Goal: Navigation & Orientation: Understand site structure

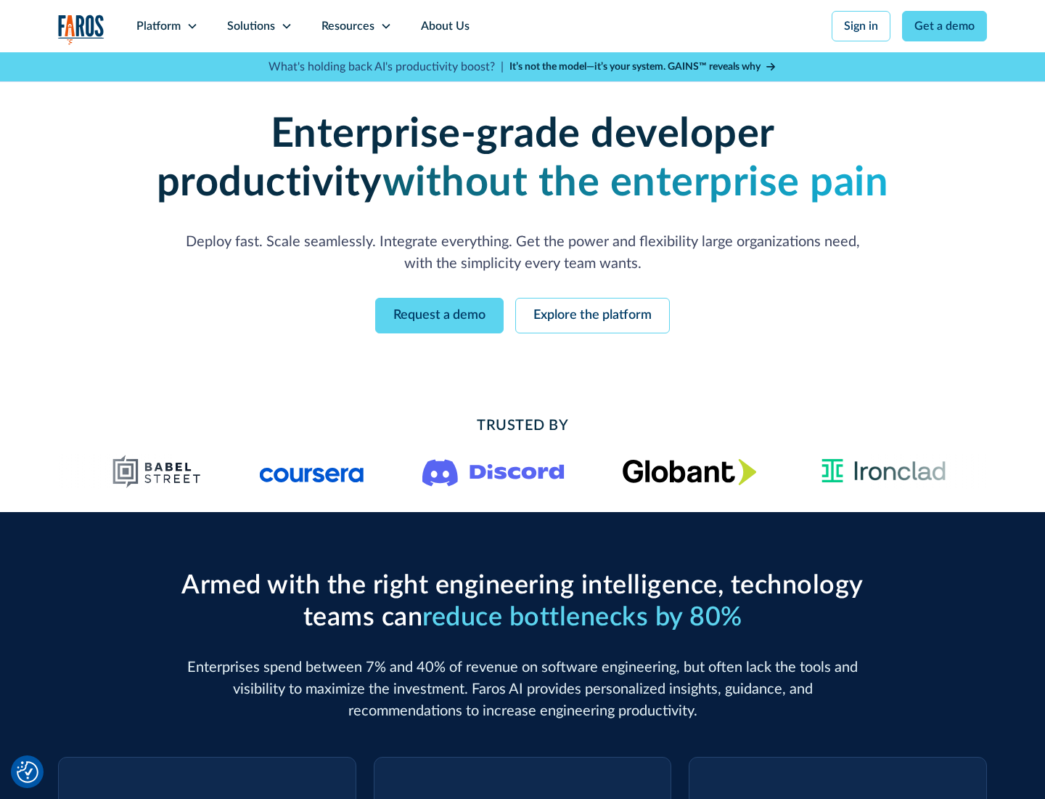
click at [192, 26] on icon at bounding box center [193, 26] width 12 height 12
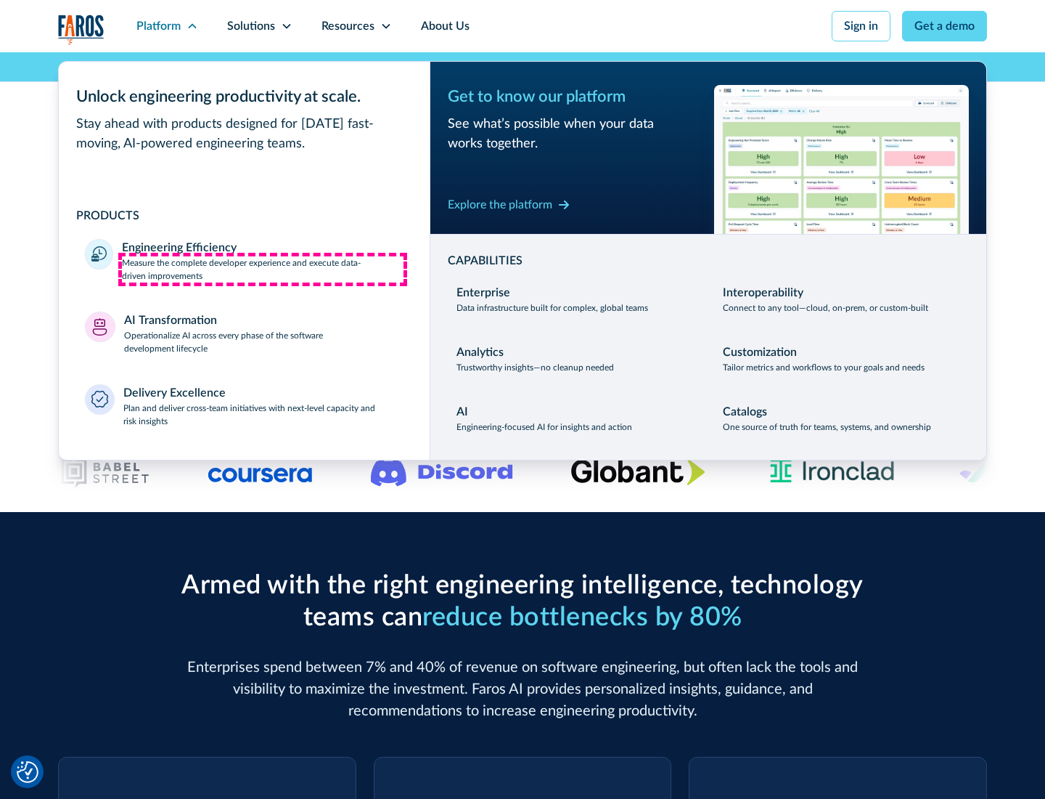
click at [263, 269] on p "Measure the complete developer experience and execute data-driven improvements" at bounding box center [263, 269] width 282 height 26
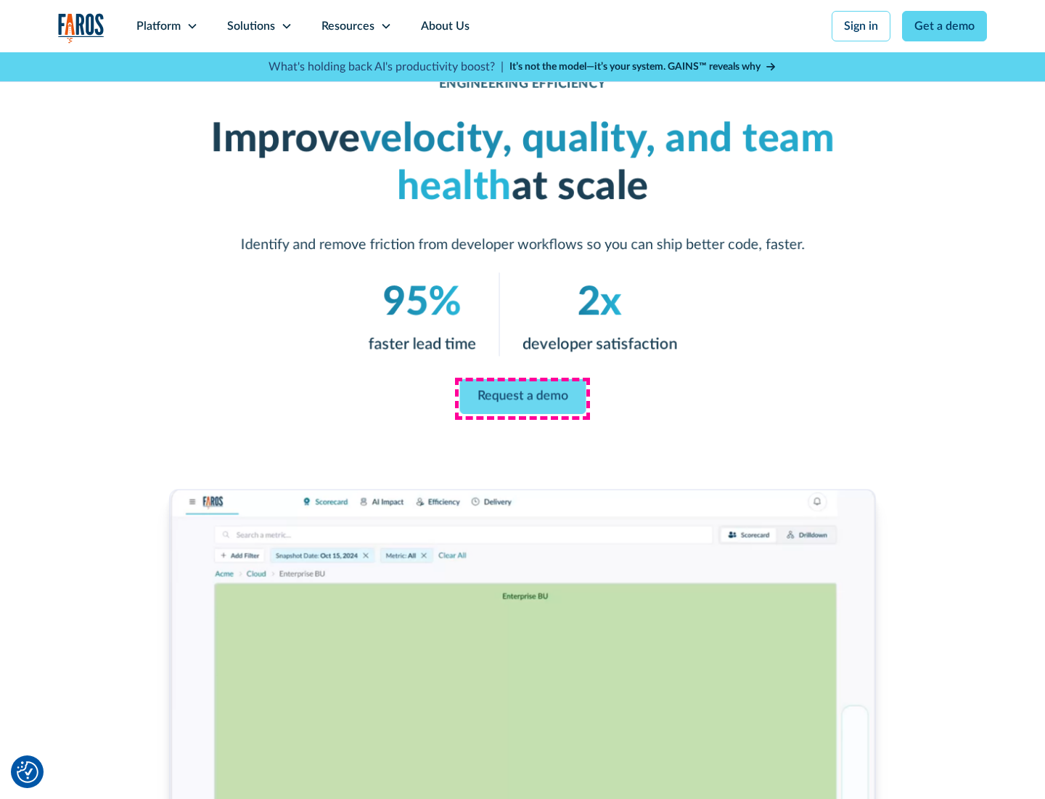
click at [523, 396] on link "Request a demo" at bounding box center [523, 396] width 126 height 35
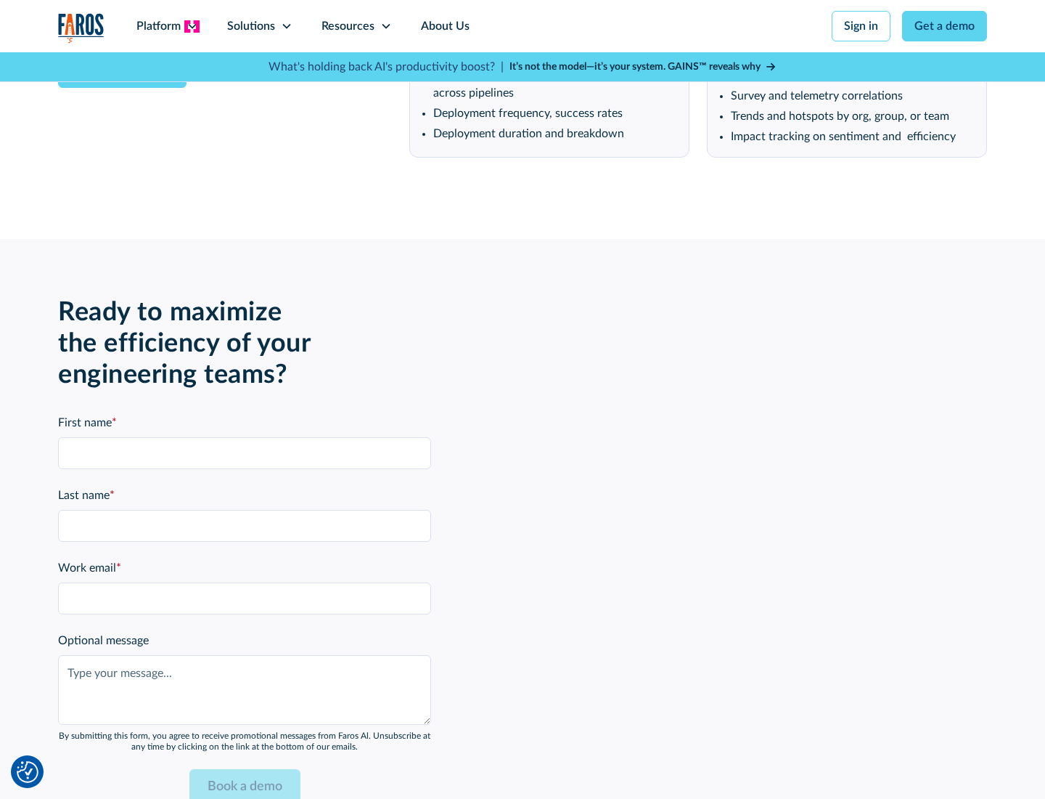
click at [192, 26] on icon at bounding box center [193, 26] width 12 height 12
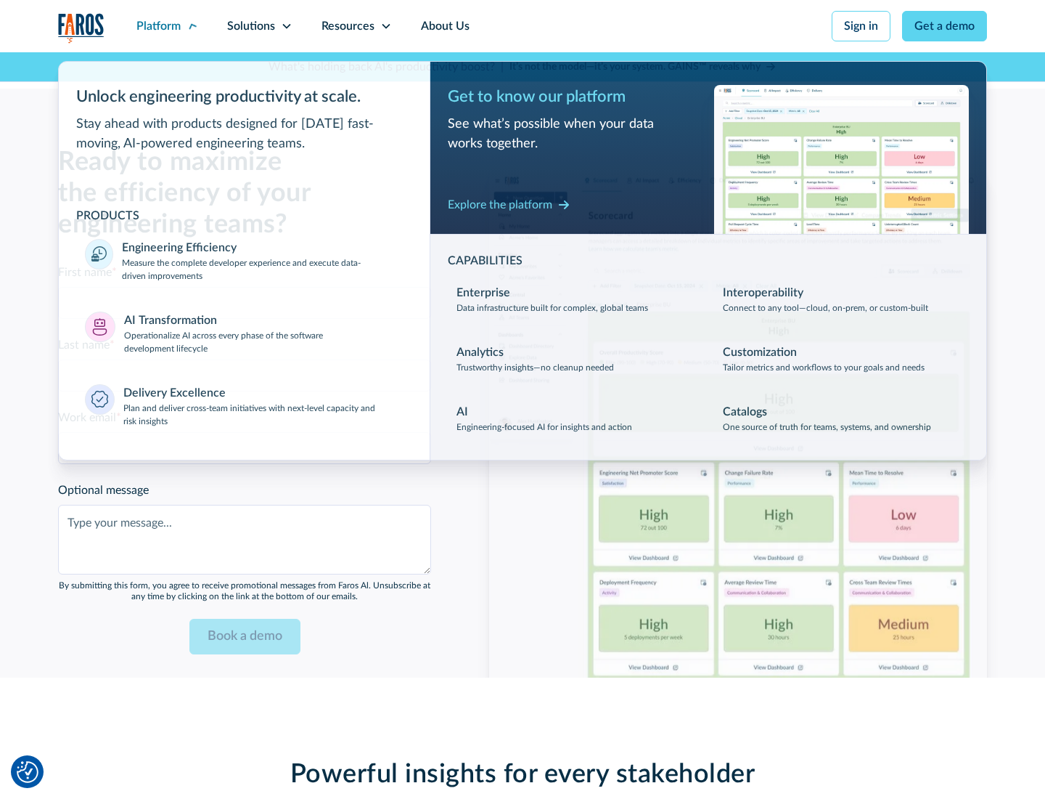
scroll to position [3185, 0]
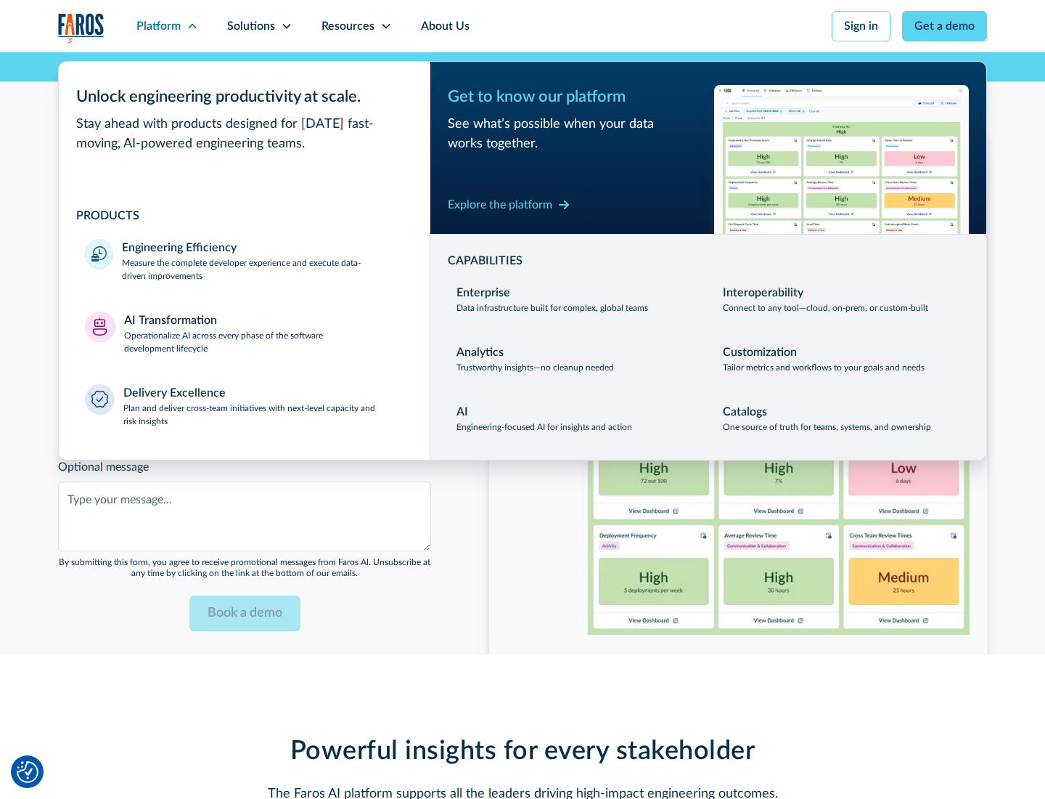
click at [264, 333] on p "Operationalize AI across every phase of the software development lifecycle" at bounding box center [264, 342] width 280 height 26
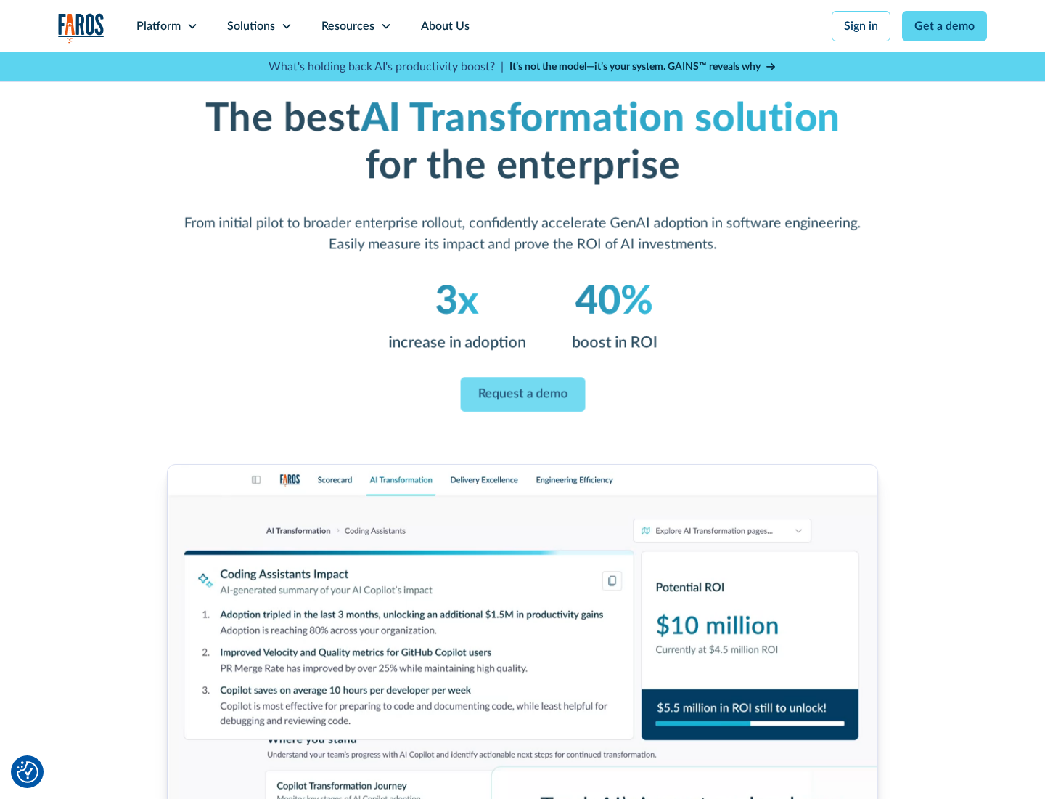
click at [523, 394] on link "Request a demo" at bounding box center [522, 395] width 125 height 35
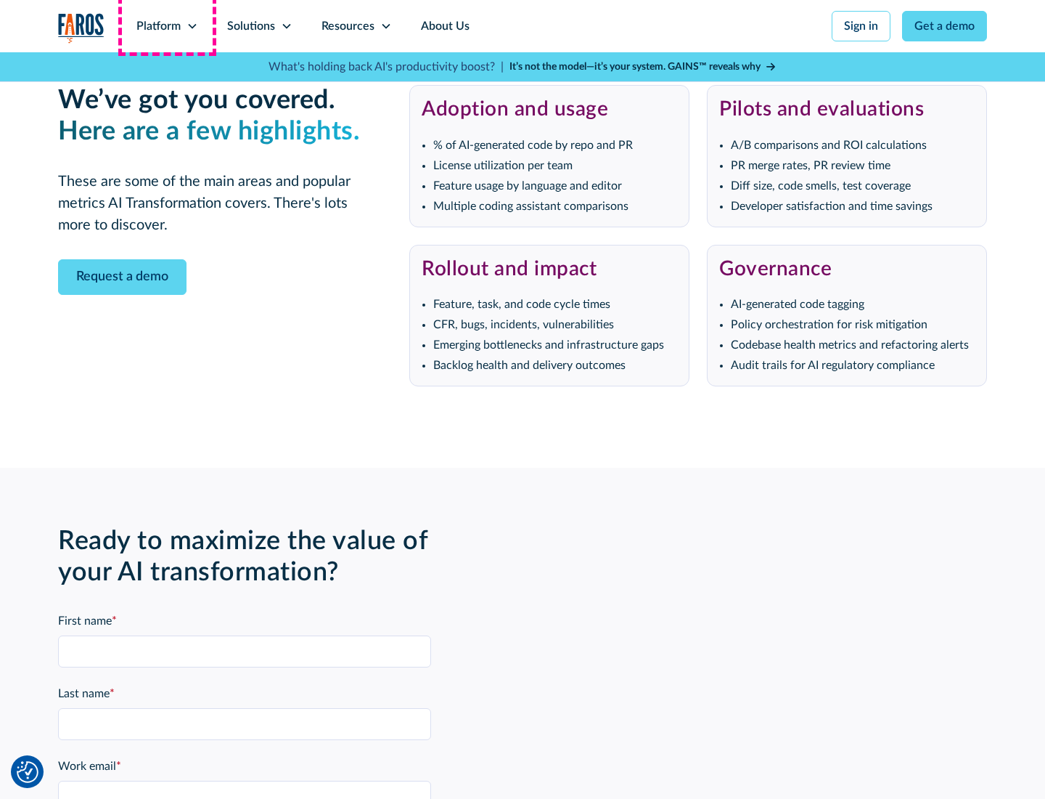
click at [167, 26] on div "Platform" at bounding box center [158, 25] width 44 height 17
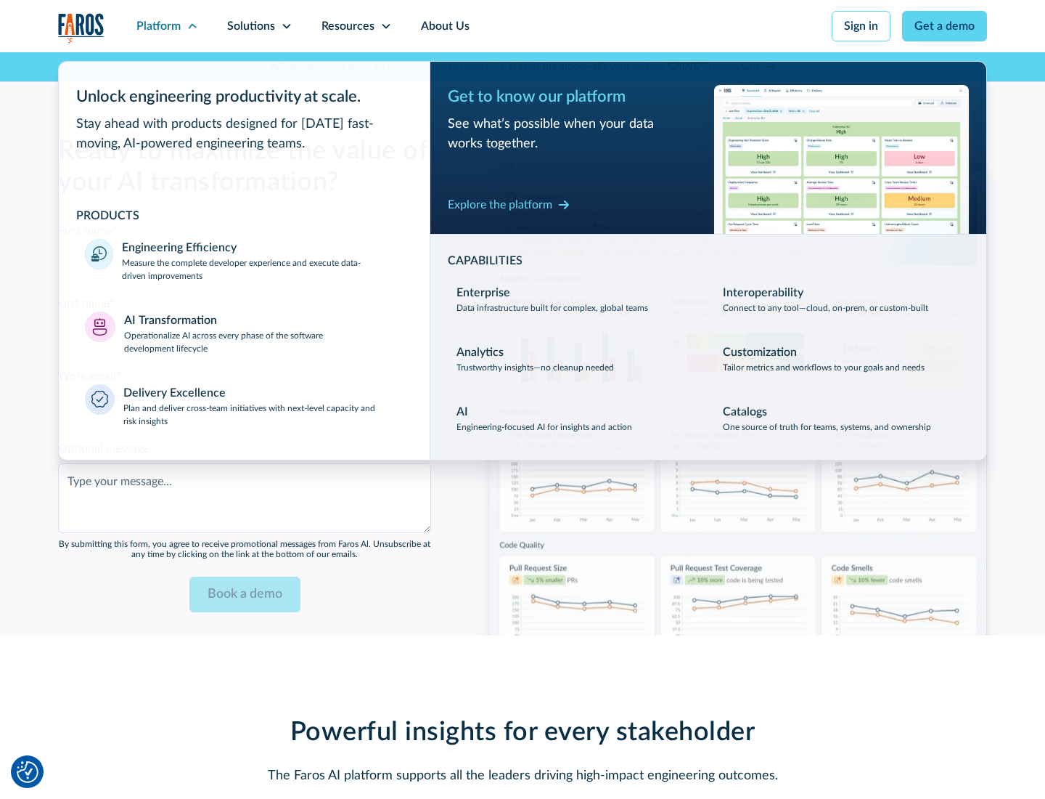
scroll to position [3534, 0]
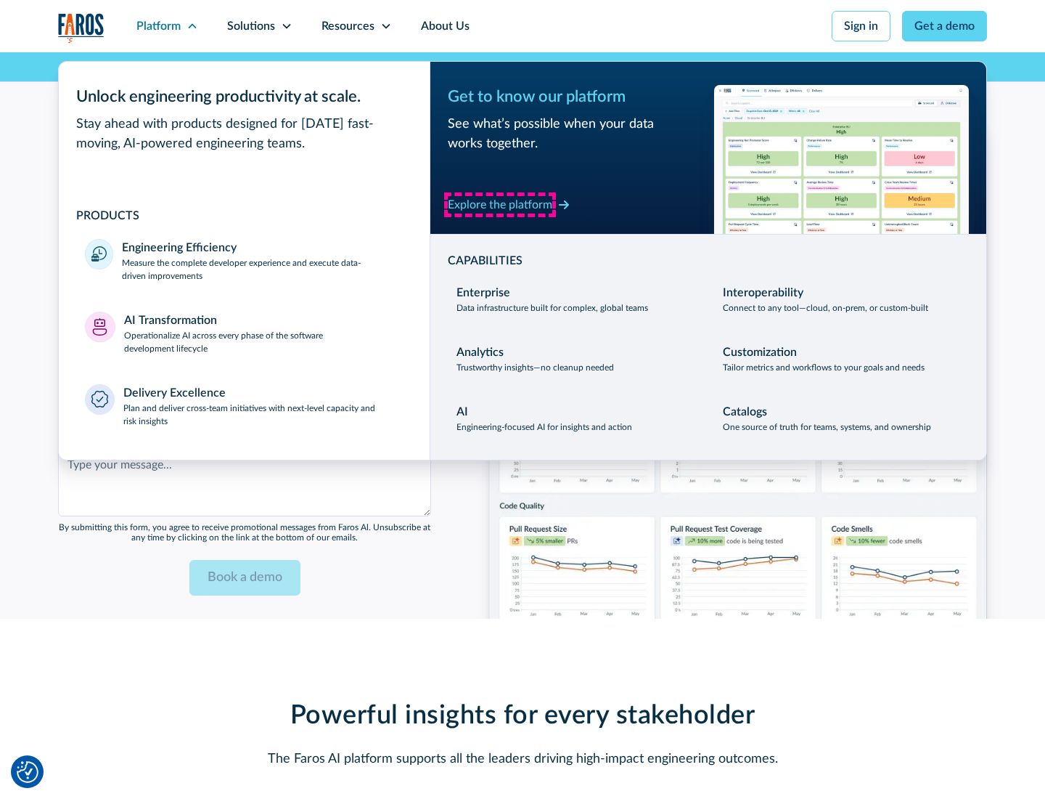
click at [500, 204] on div "Explore the platform" at bounding box center [500, 204] width 105 height 17
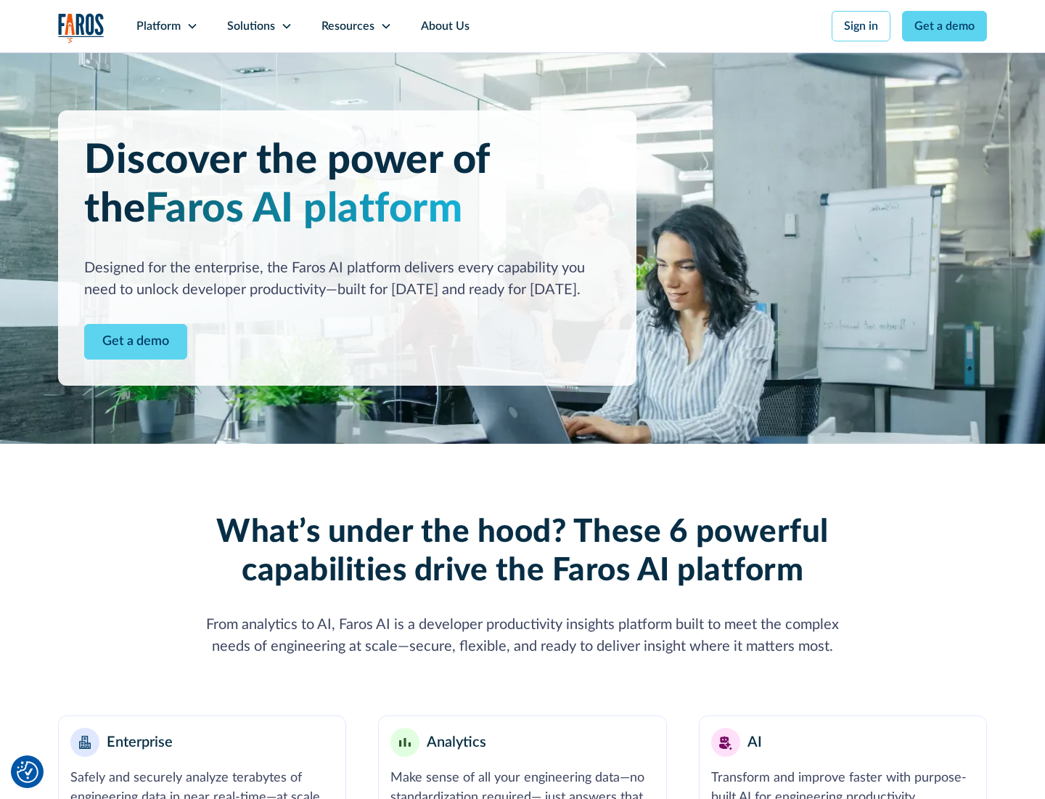
click at [136, 341] on link "Get a demo" at bounding box center [135, 342] width 103 height 36
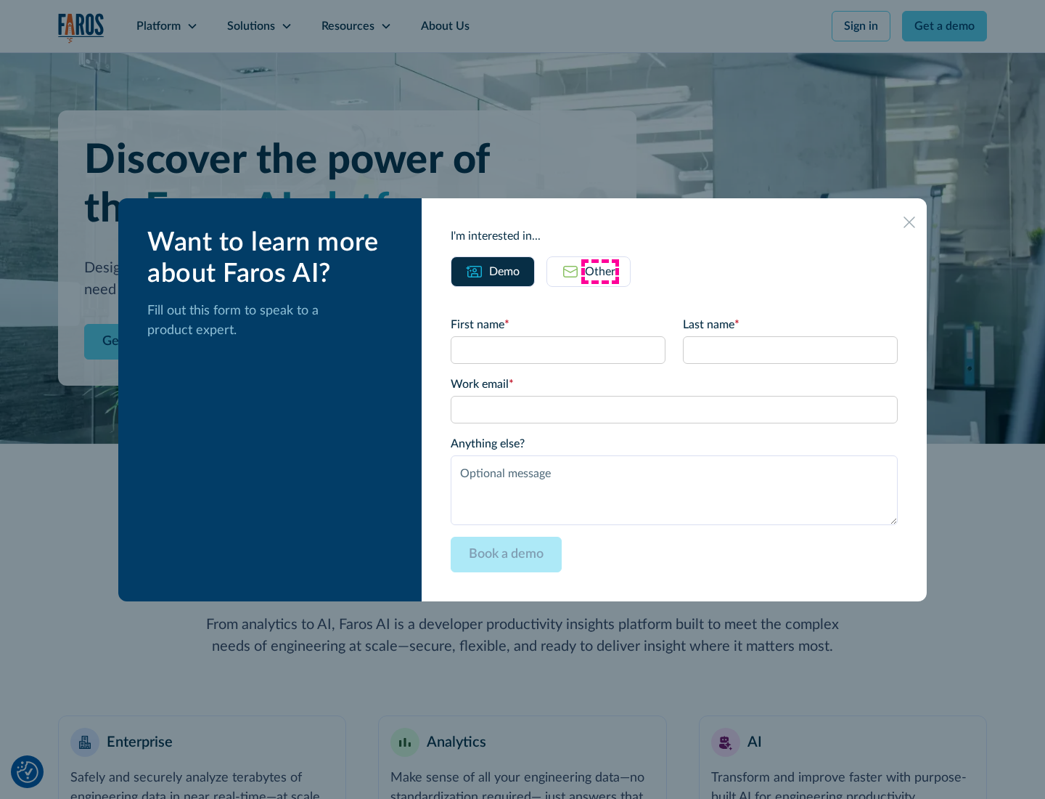
click at [600, 271] on div "Other" at bounding box center [600, 271] width 30 height 17
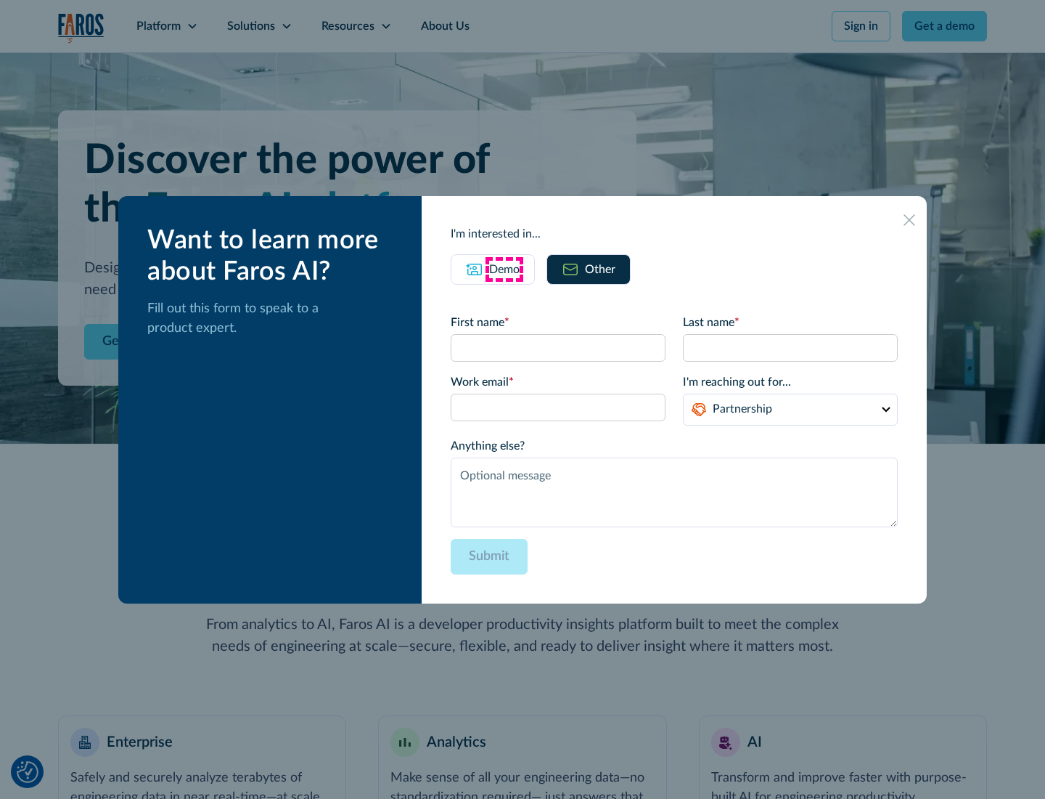
click at [505, 269] on div "Demo" at bounding box center [504, 269] width 30 height 17
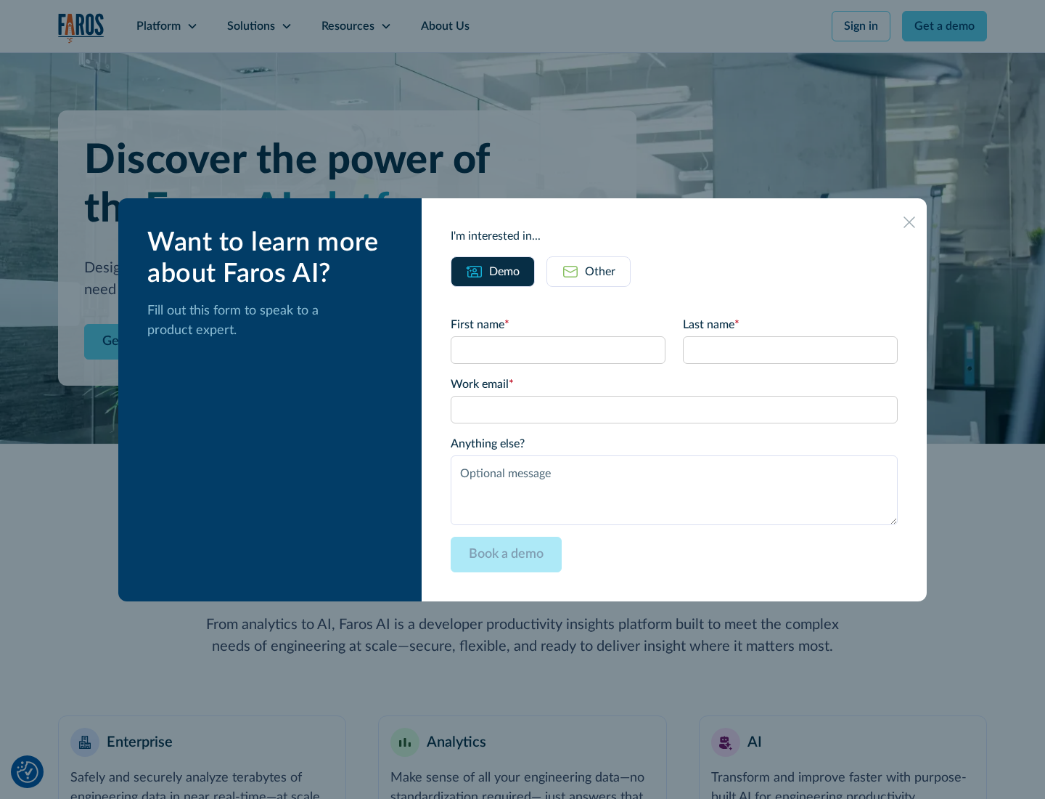
click at [910, 221] on icon at bounding box center [910, 222] width 12 height 12
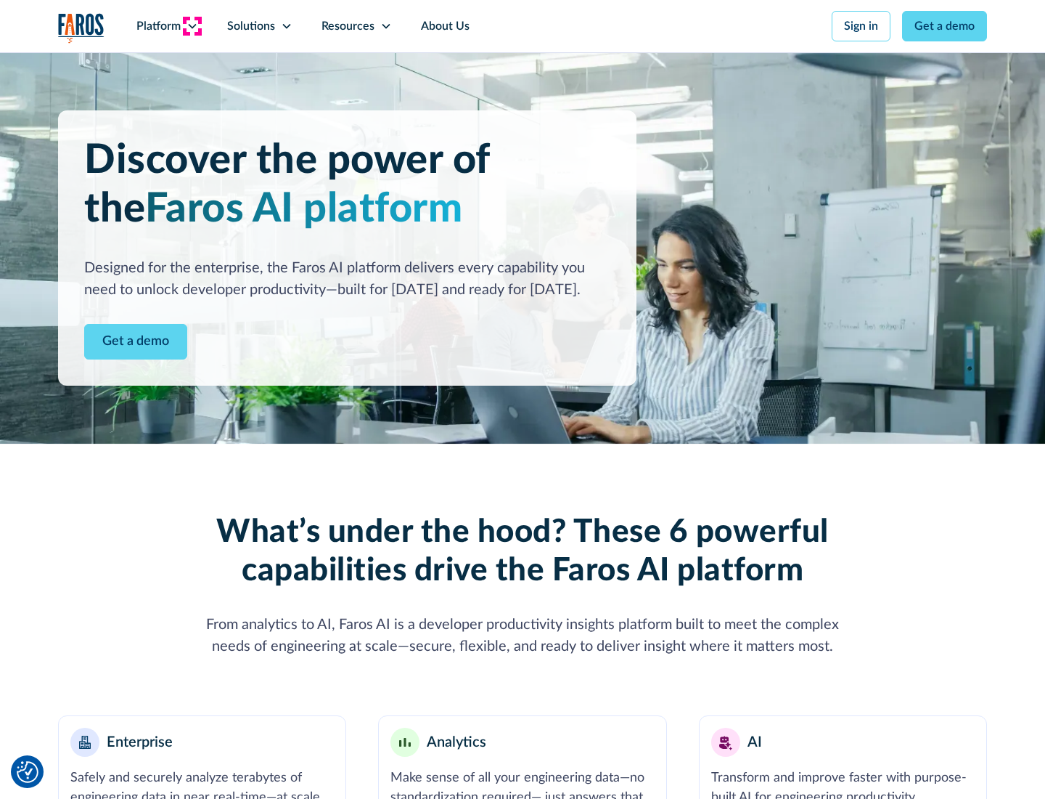
click at [192, 26] on icon at bounding box center [193, 26] width 12 height 12
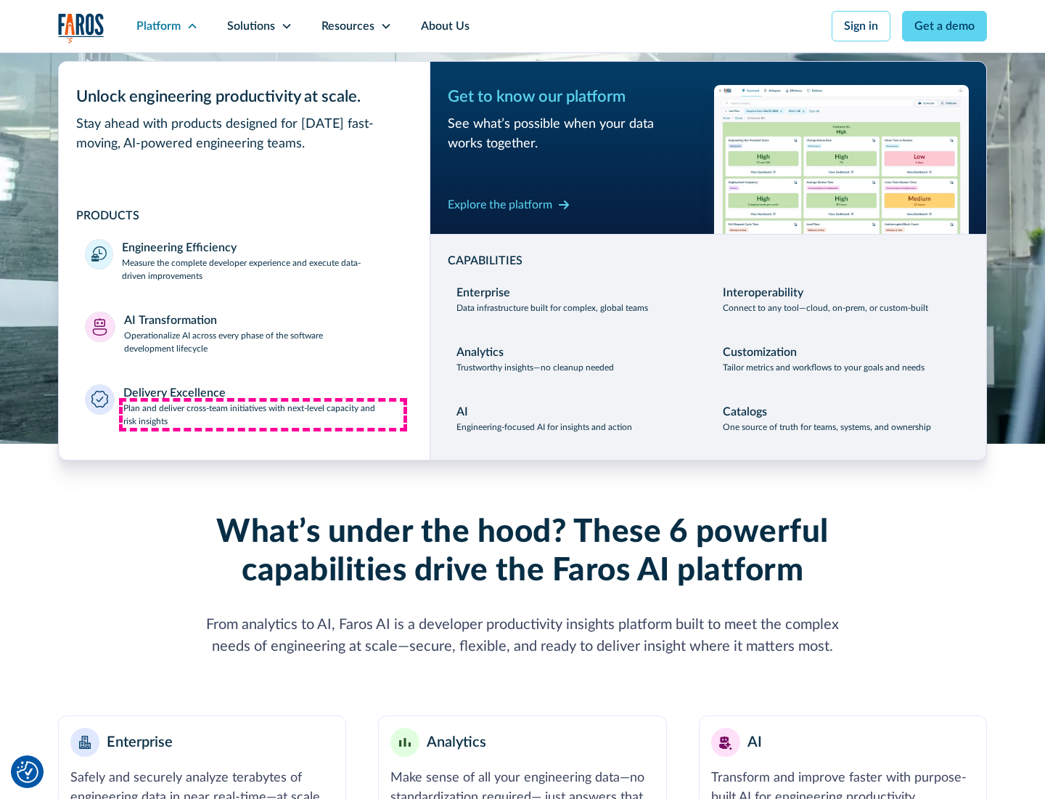
click at [263, 414] on p "Plan and deliver cross-team initiatives with next-level capacity and risk insig…" at bounding box center [263, 414] width 281 height 26
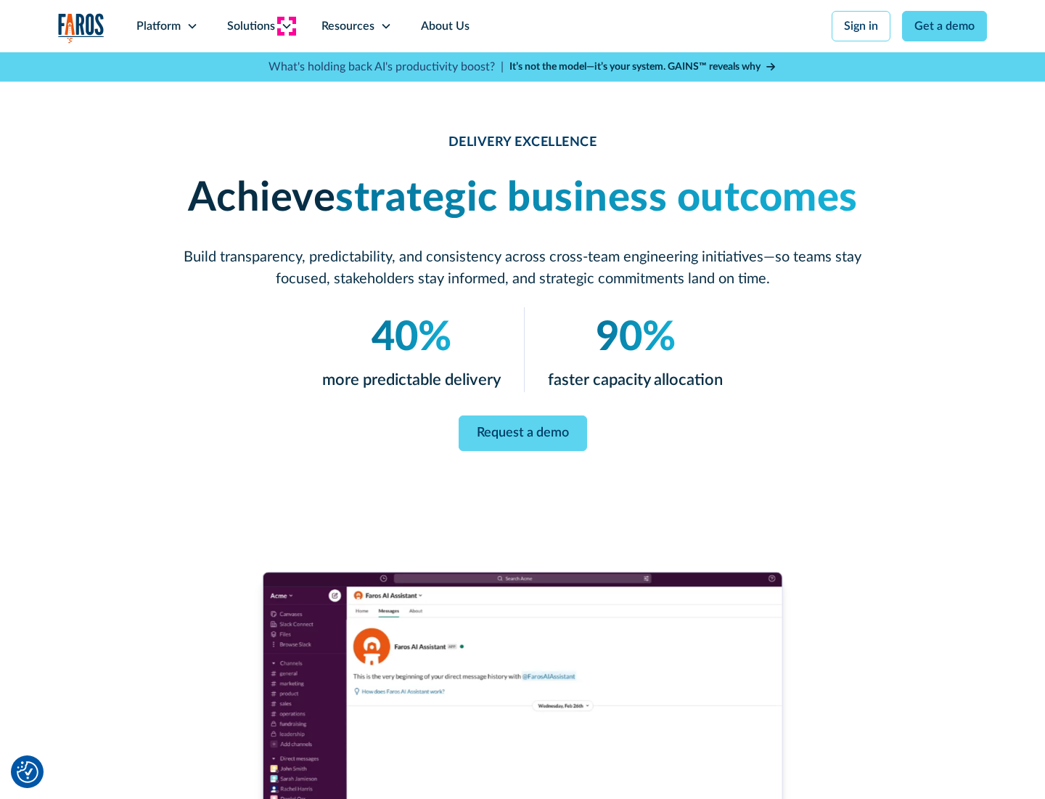
click at [286, 26] on icon at bounding box center [287, 26] width 12 height 12
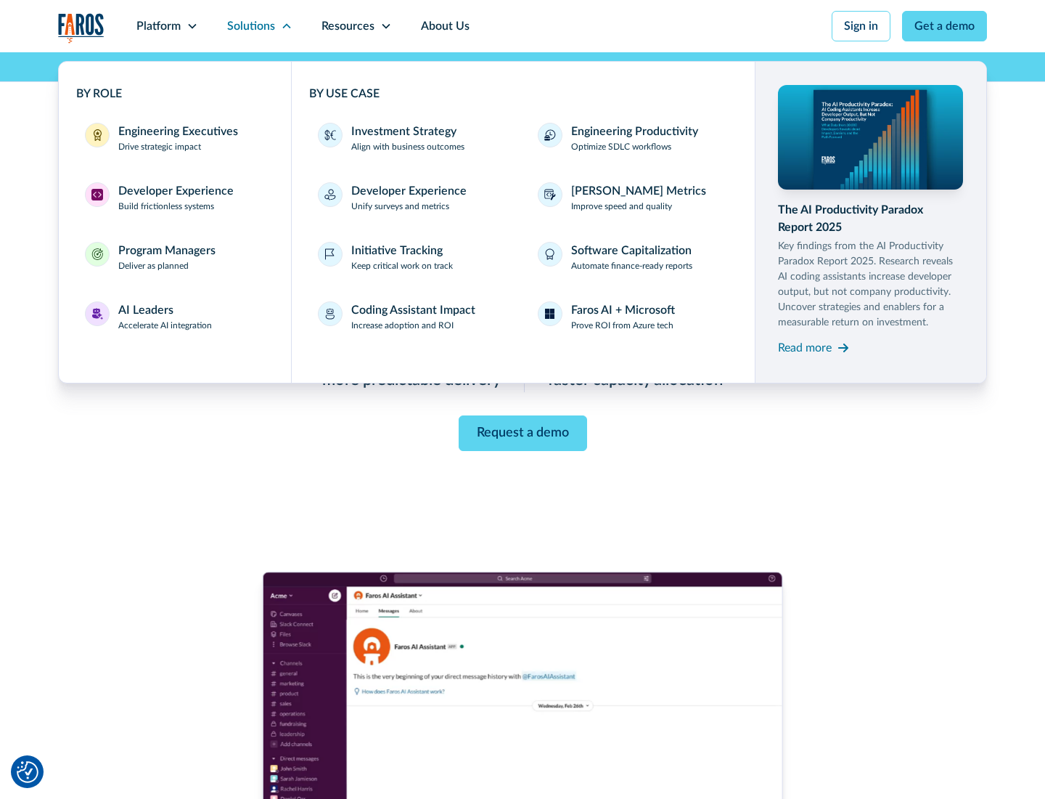
click at [174, 138] on div "Engineering Executives" at bounding box center [178, 131] width 120 height 17
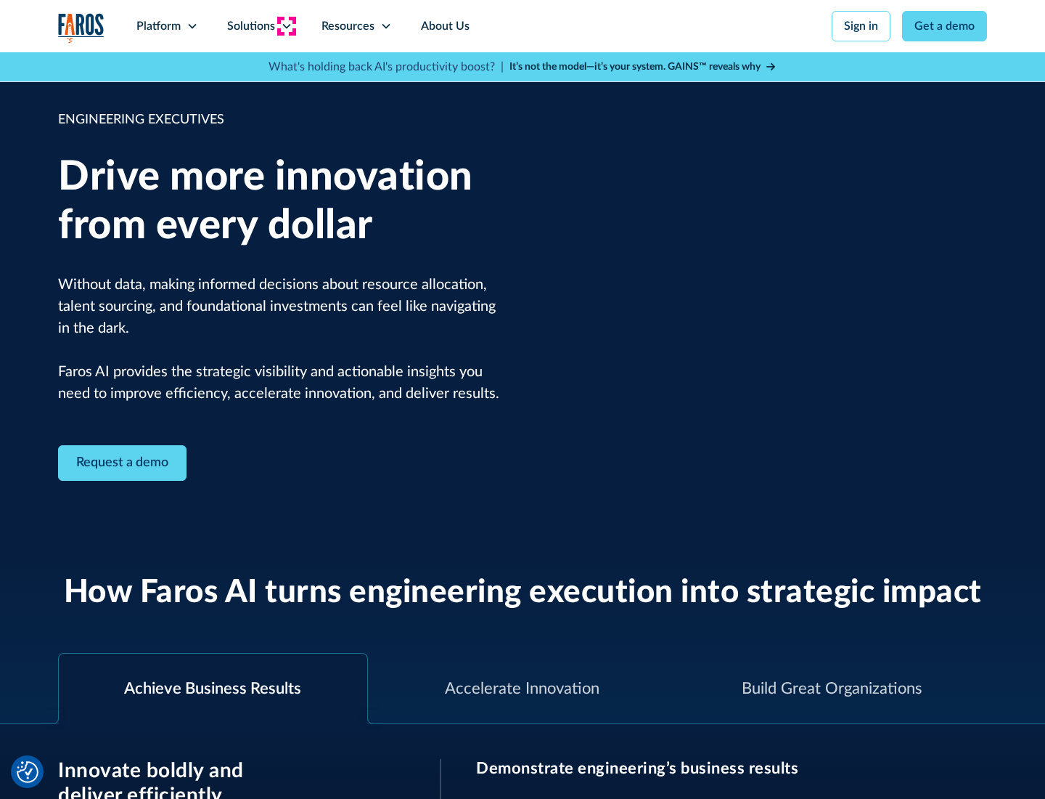
click at [286, 26] on icon at bounding box center [287, 26] width 12 height 12
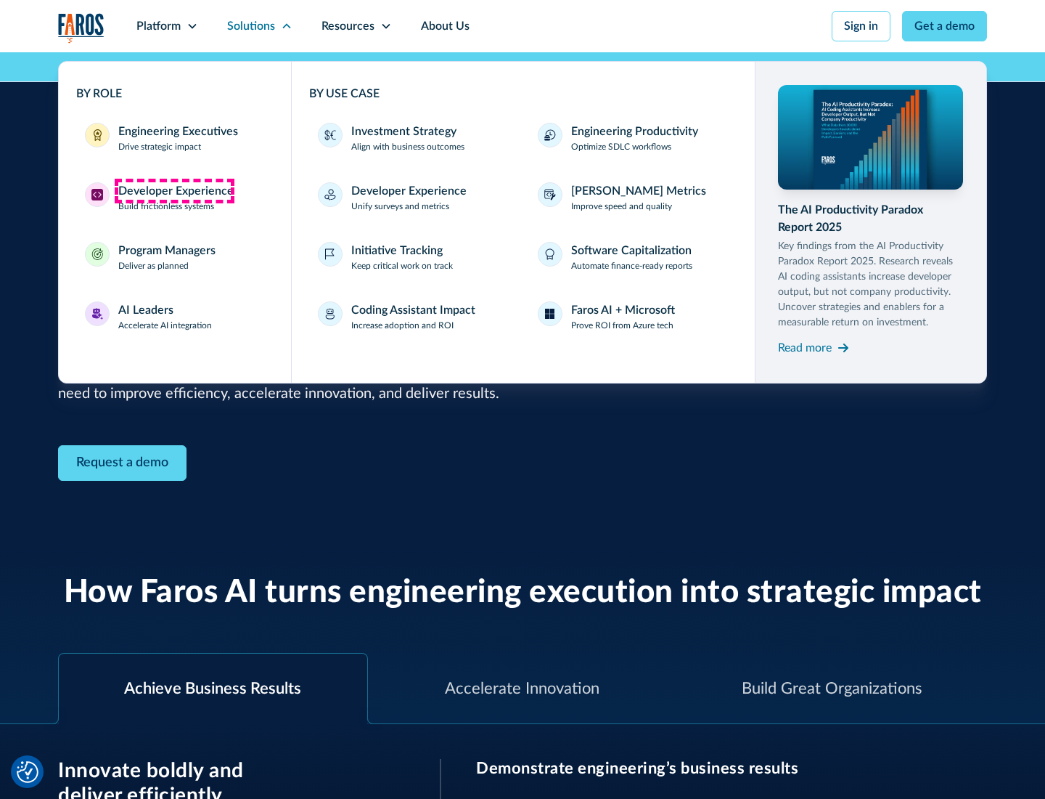
click at [174, 191] on div "Developer Experience" at bounding box center [175, 190] width 115 height 17
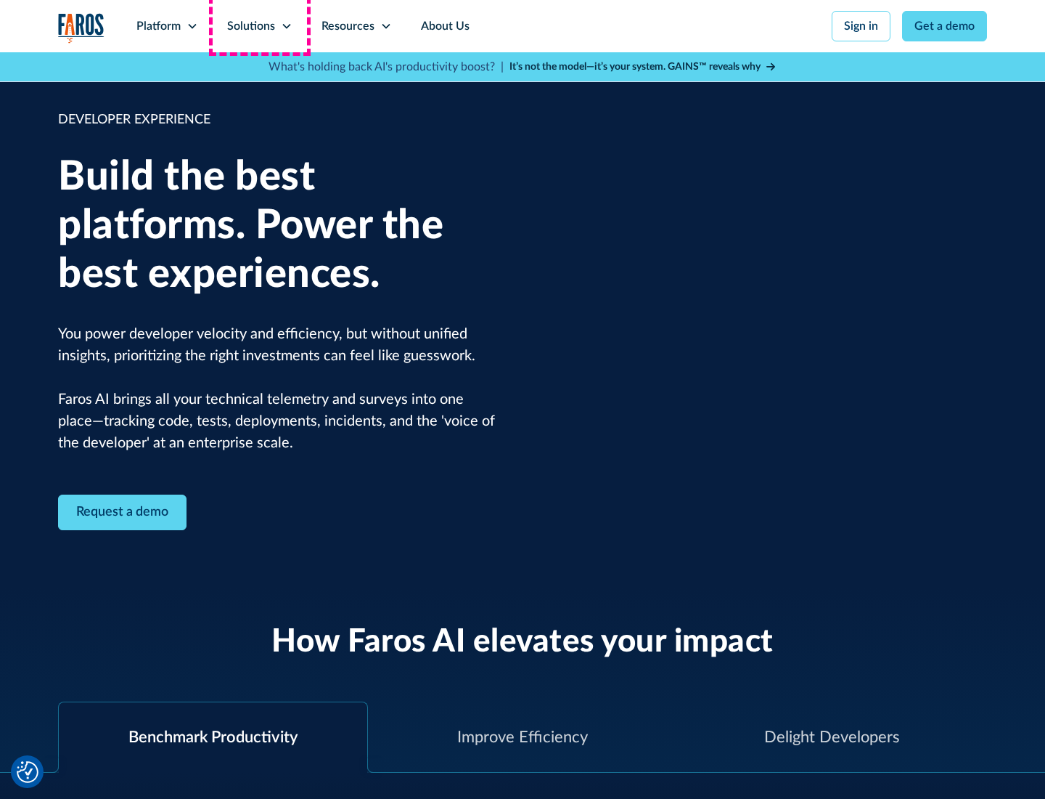
click at [259, 26] on div "Solutions" at bounding box center [251, 25] width 48 height 17
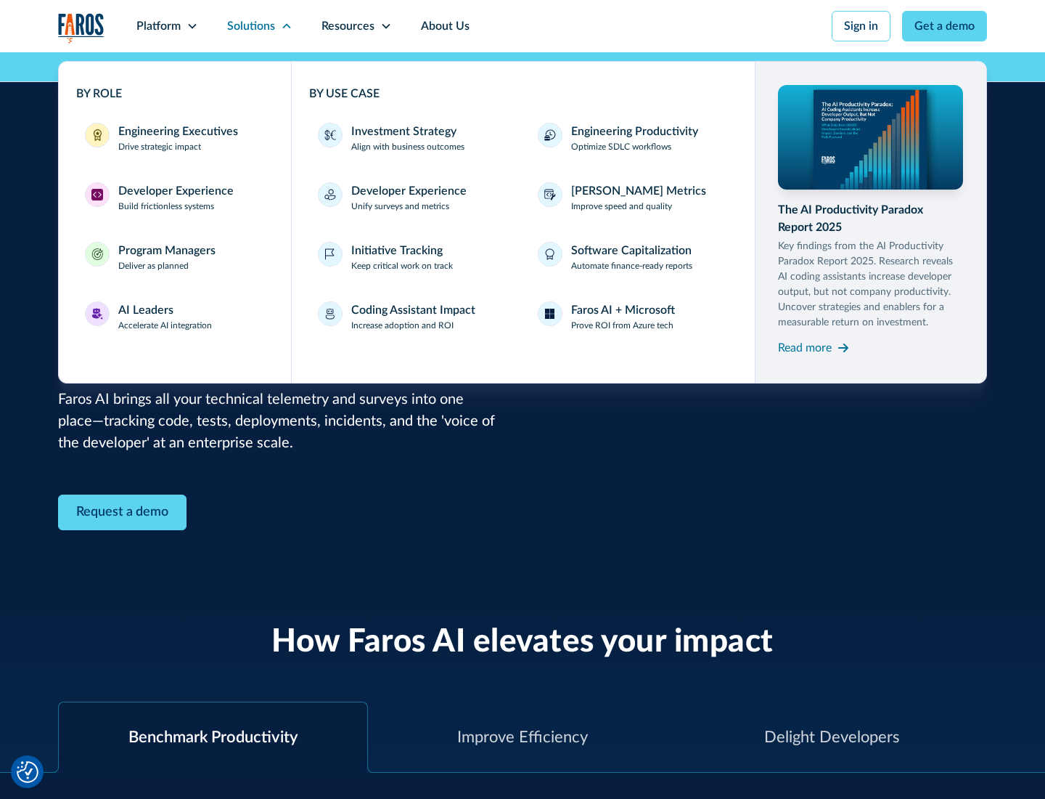
click at [166, 257] on div "Program Managers" at bounding box center [166, 250] width 97 height 17
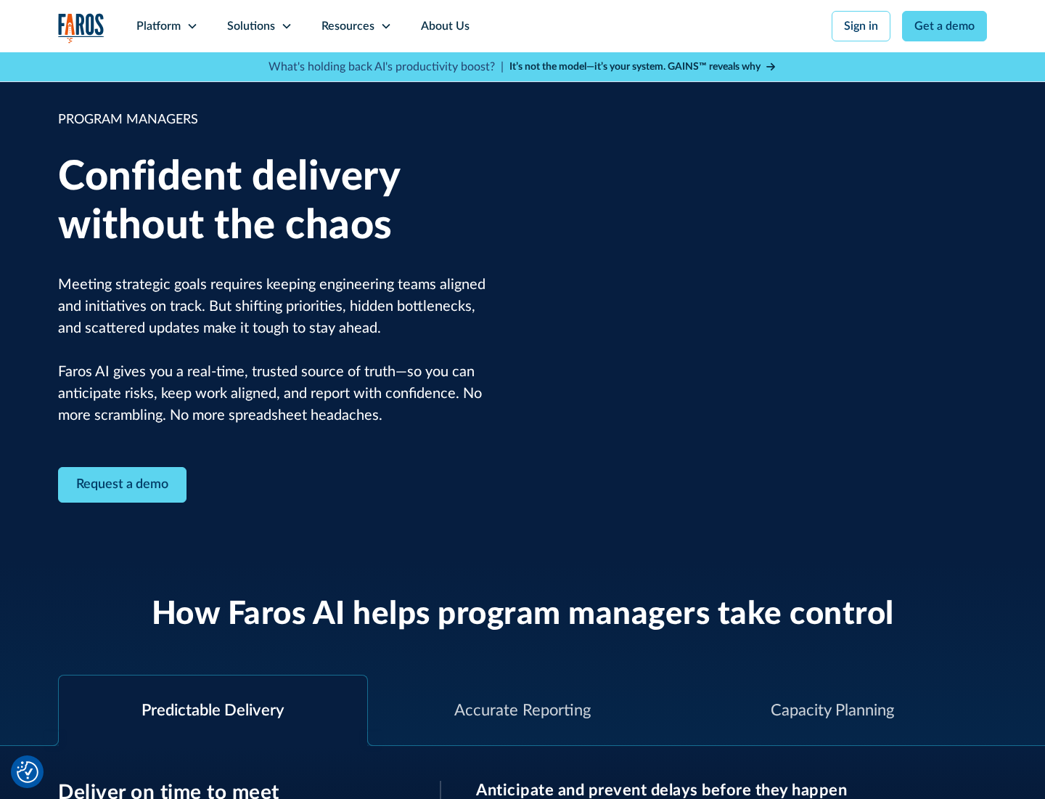
click at [286, 26] on icon at bounding box center [287, 26] width 12 height 12
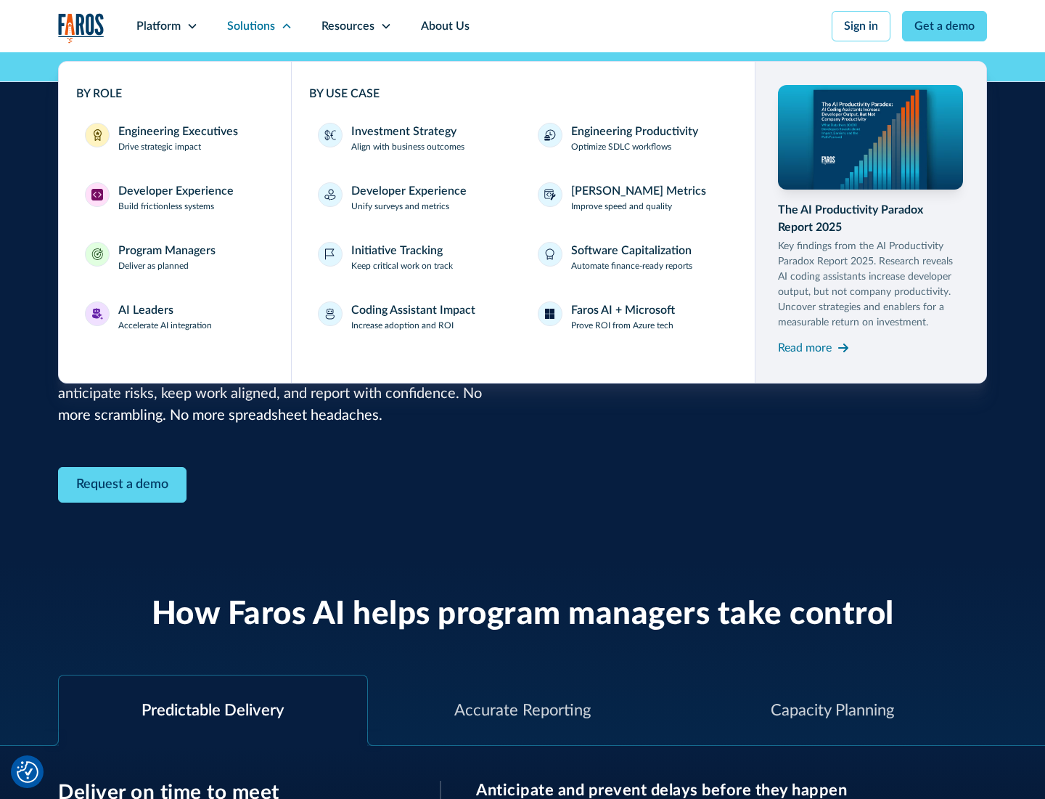
click at [166, 317] on div "AI Leaders" at bounding box center [145, 309] width 55 height 17
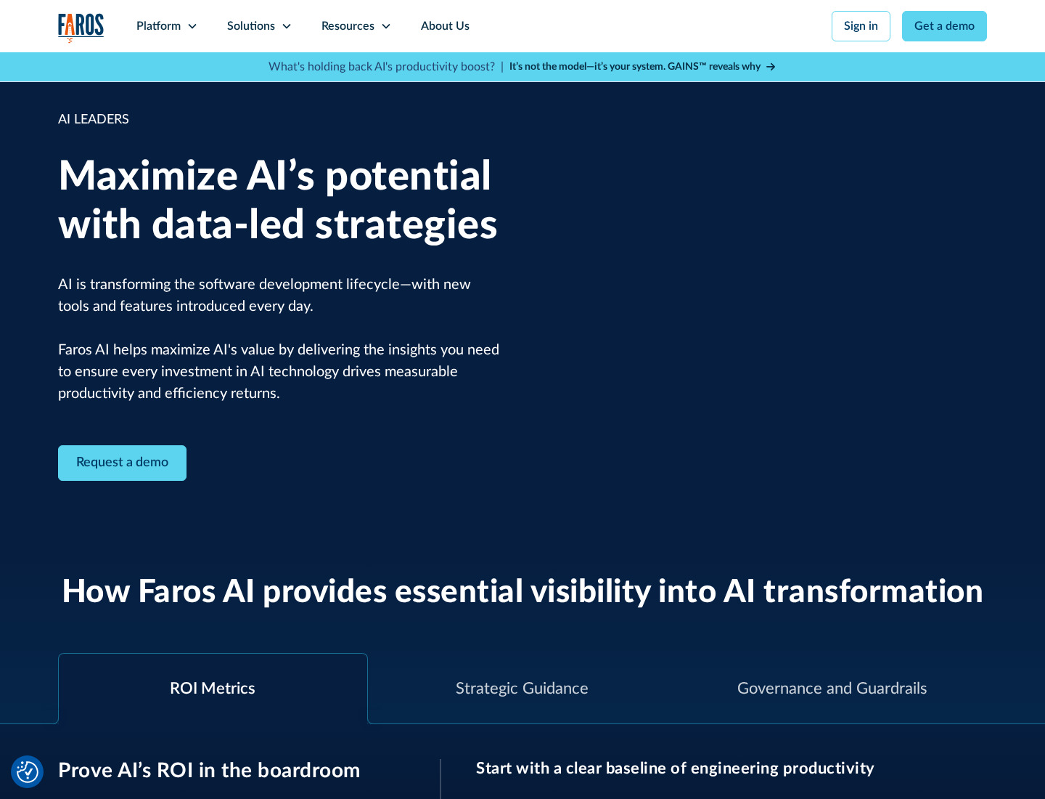
click at [286, 26] on icon at bounding box center [287, 26] width 12 height 12
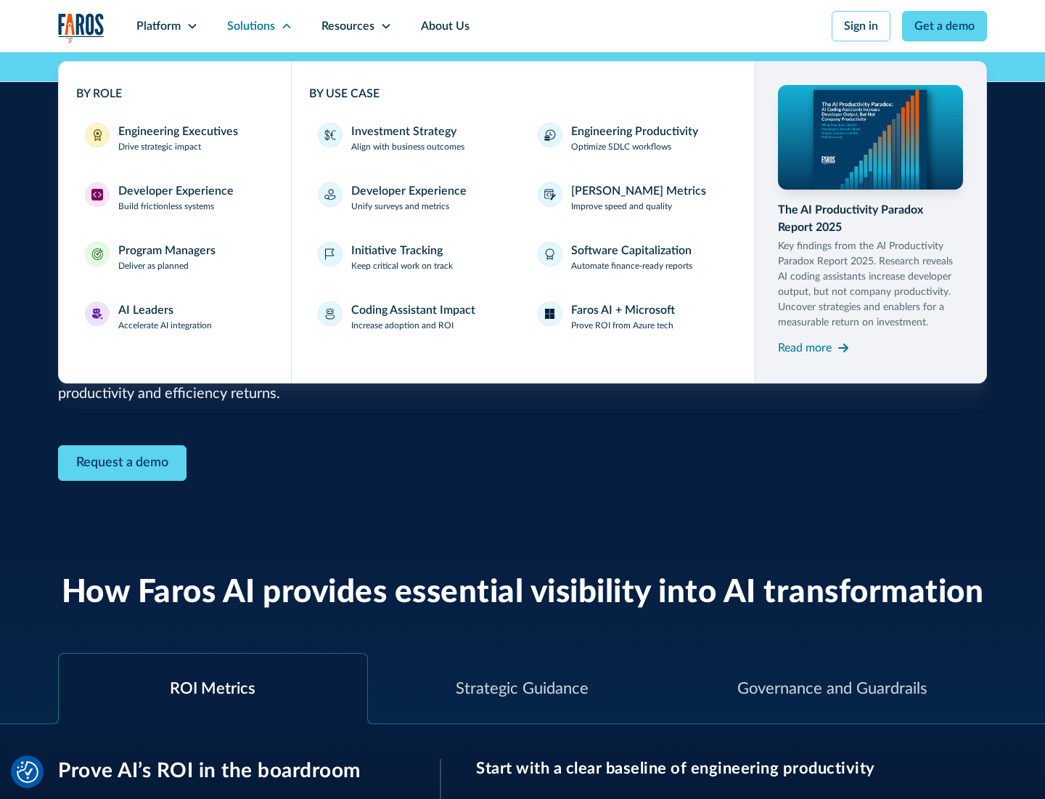
click at [402, 131] on div "Investment Strategy" at bounding box center [403, 131] width 105 height 17
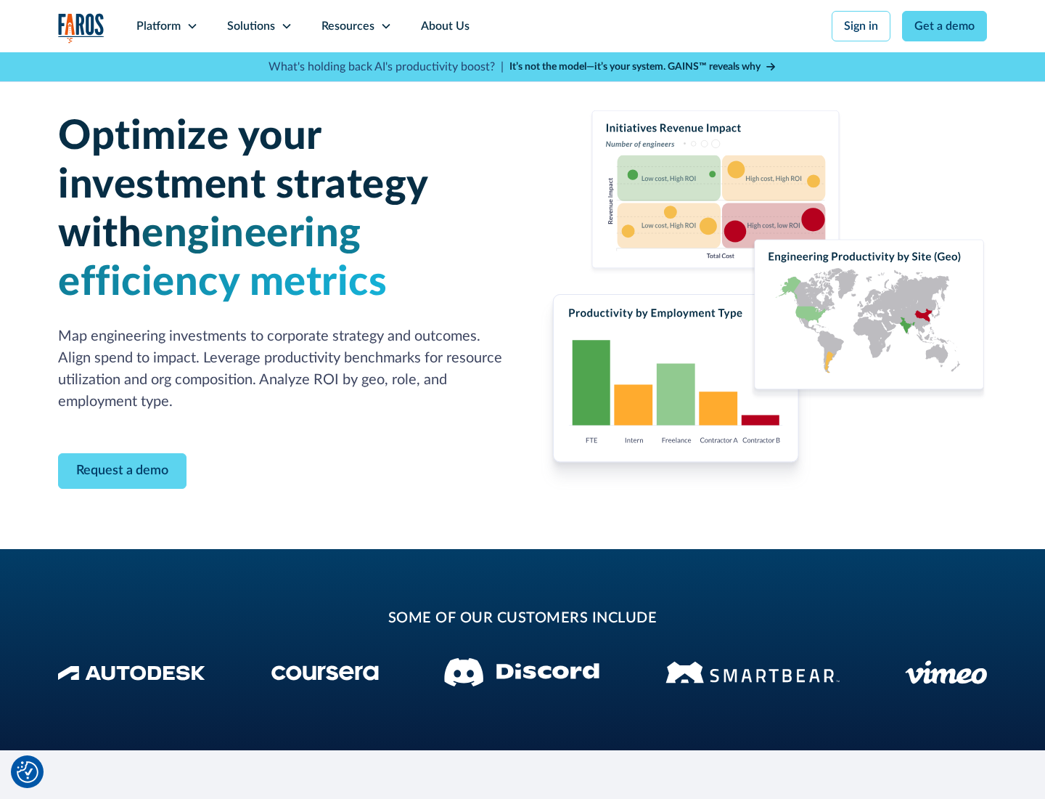
click at [286, 26] on icon at bounding box center [287, 26] width 12 height 12
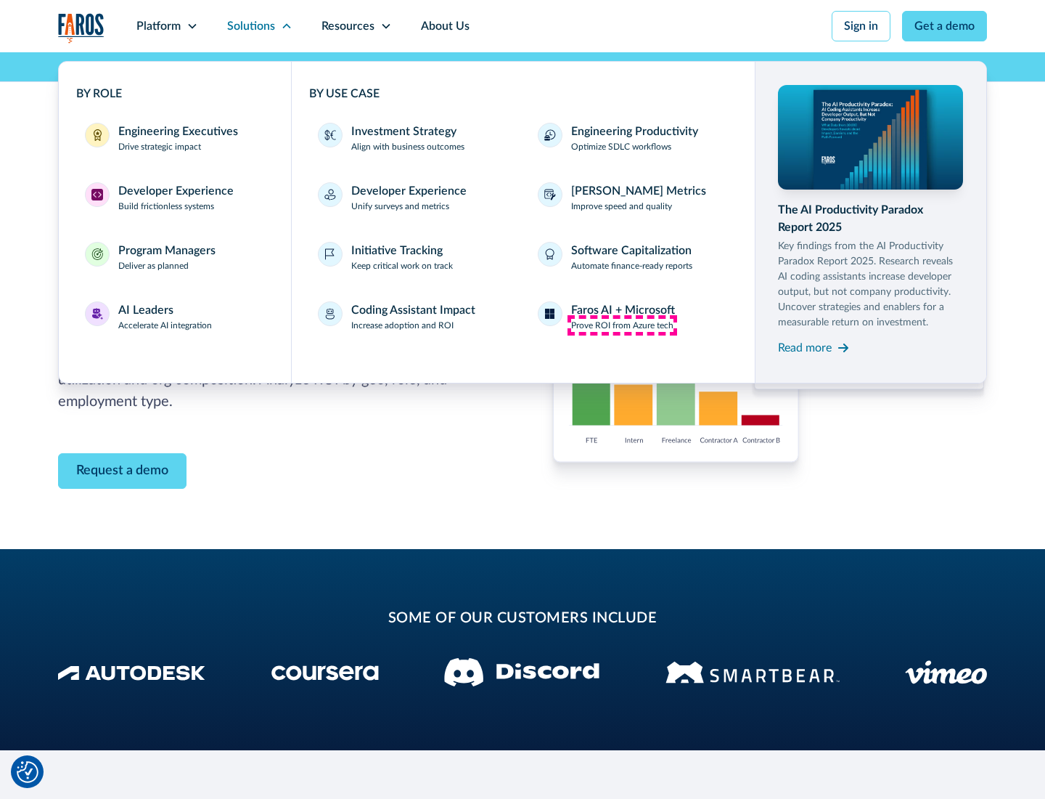
click at [622, 325] on p "Prove ROI from Azure tech" at bounding box center [622, 325] width 102 height 13
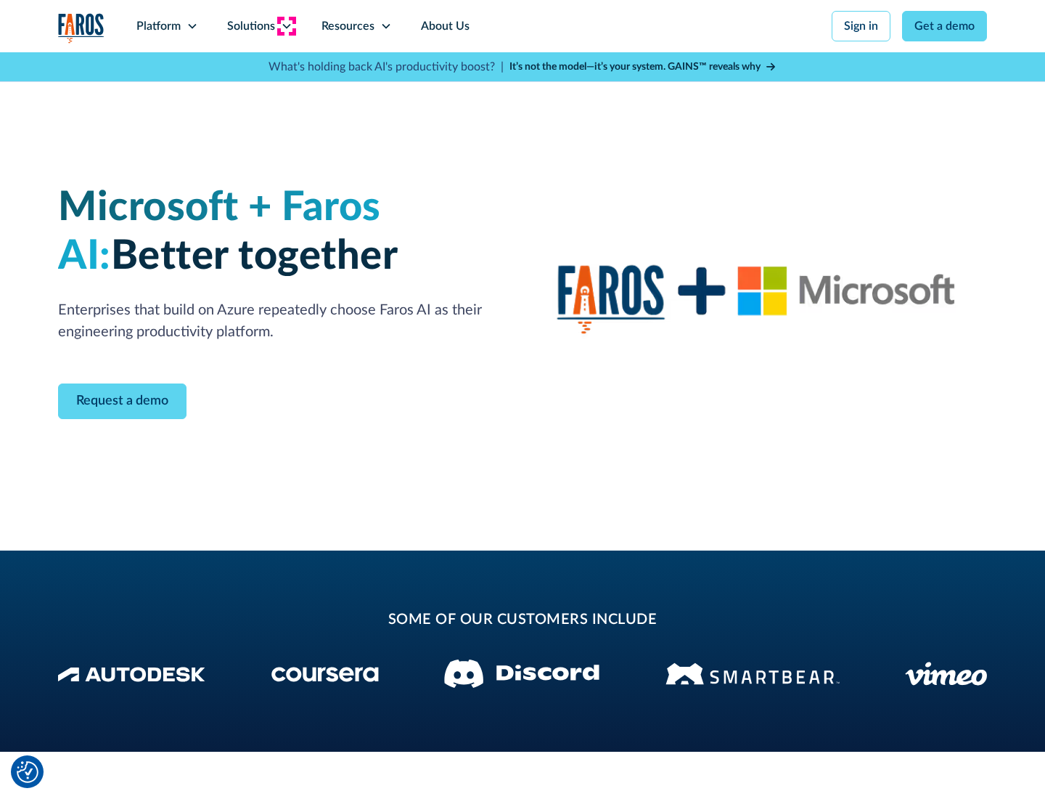
click at [286, 26] on icon at bounding box center [287, 26] width 12 height 12
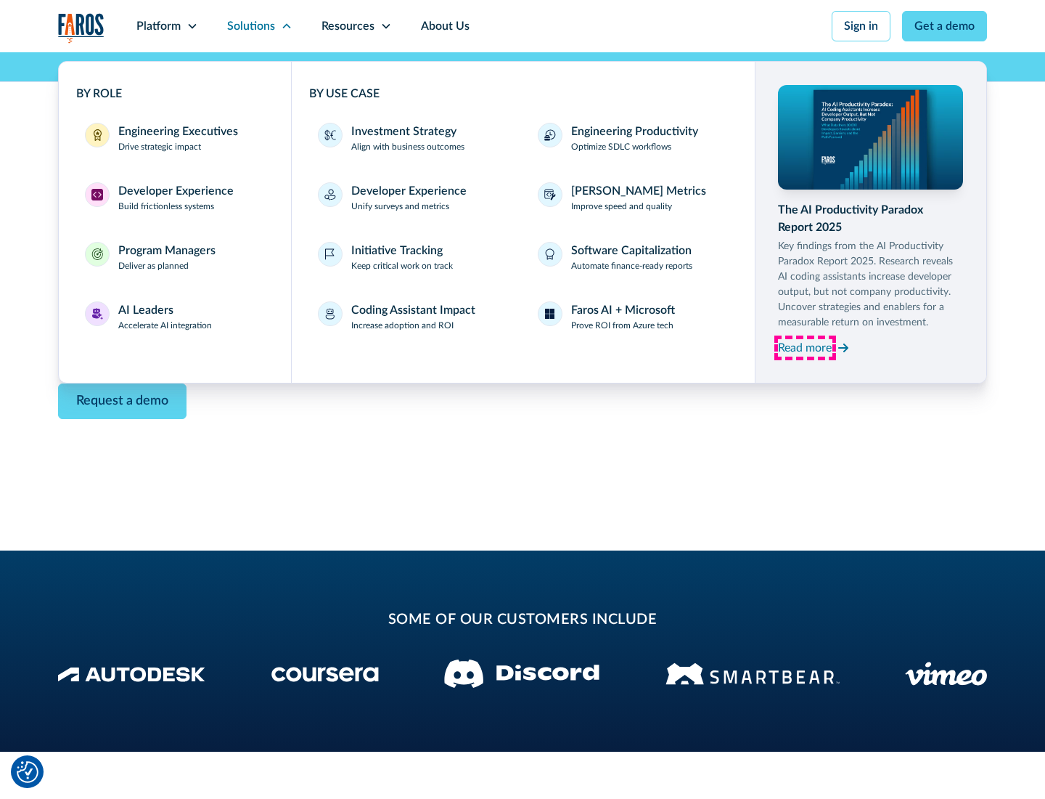
click at [805, 347] on div "Read more" at bounding box center [805, 347] width 54 height 17
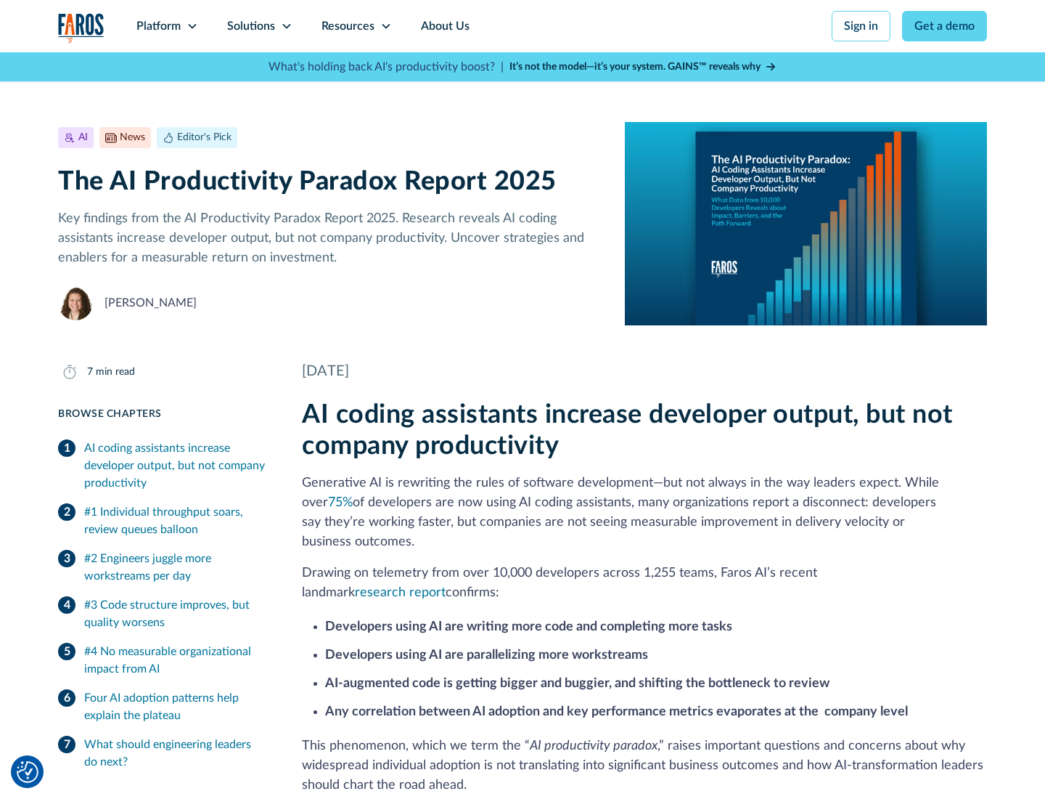
click at [385, 26] on icon at bounding box center [386, 26] width 12 height 12
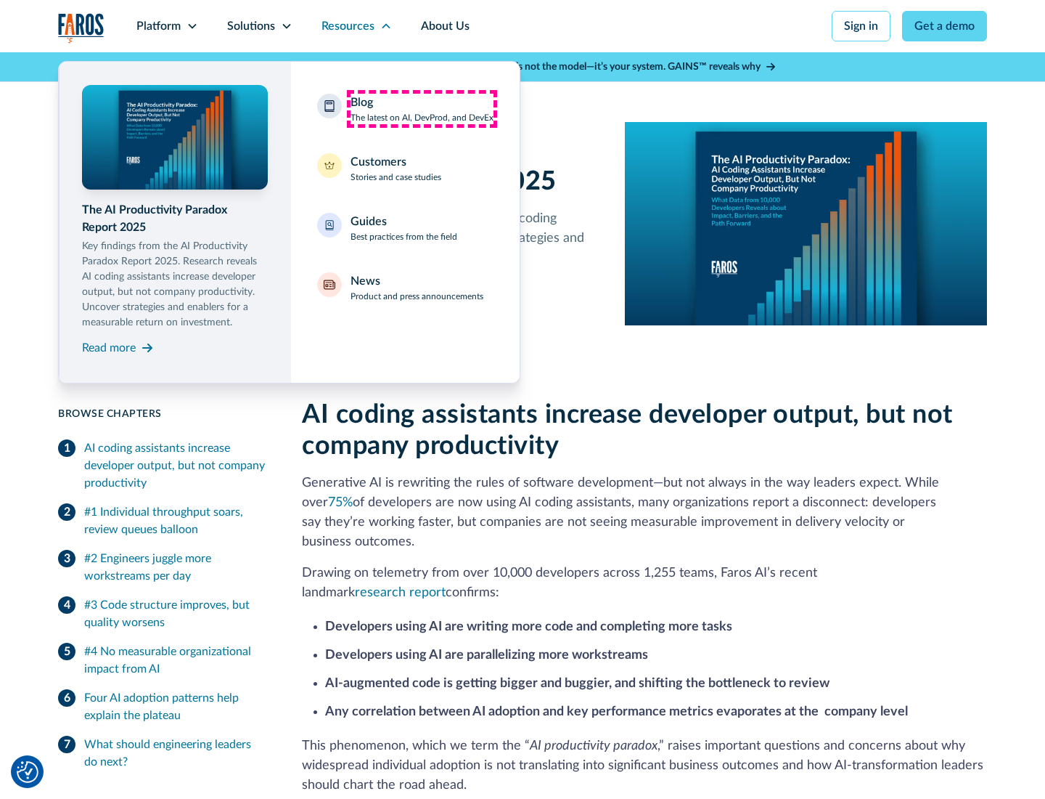
click at [422, 109] on div "Blog The latest on AI, DevProd, and DevEx" at bounding box center [422, 109] width 143 height 30
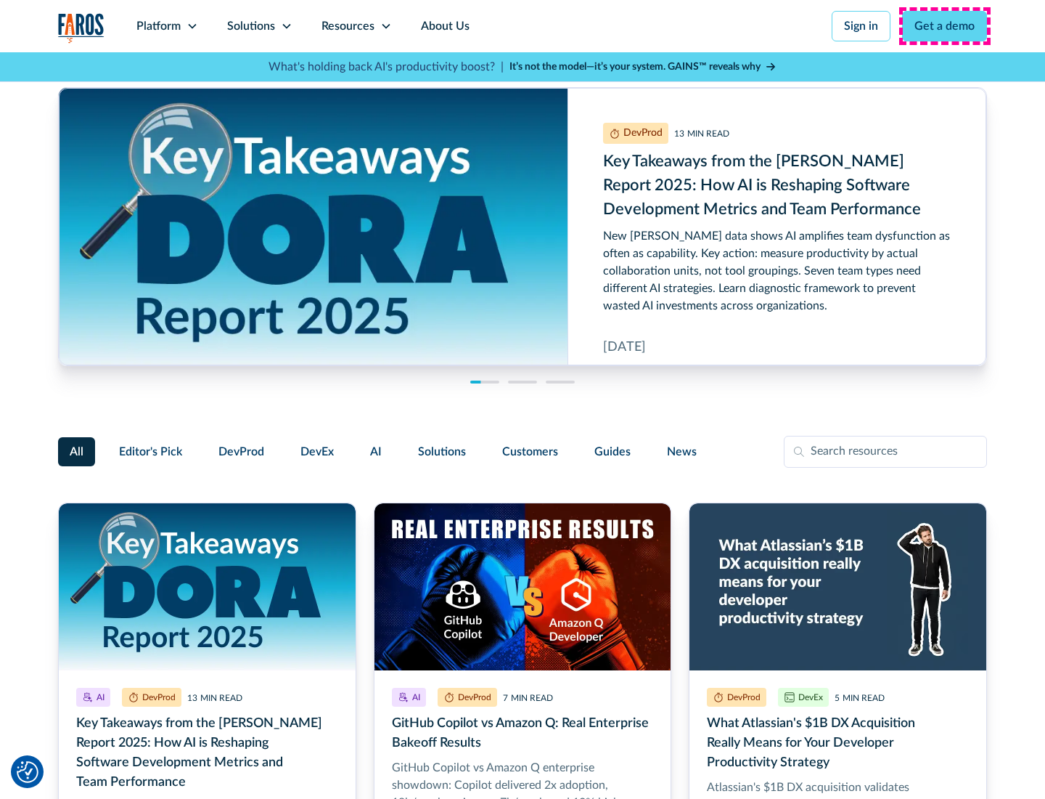
click at [945, 26] on link "Get a demo" at bounding box center [944, 26] width 85 height 30
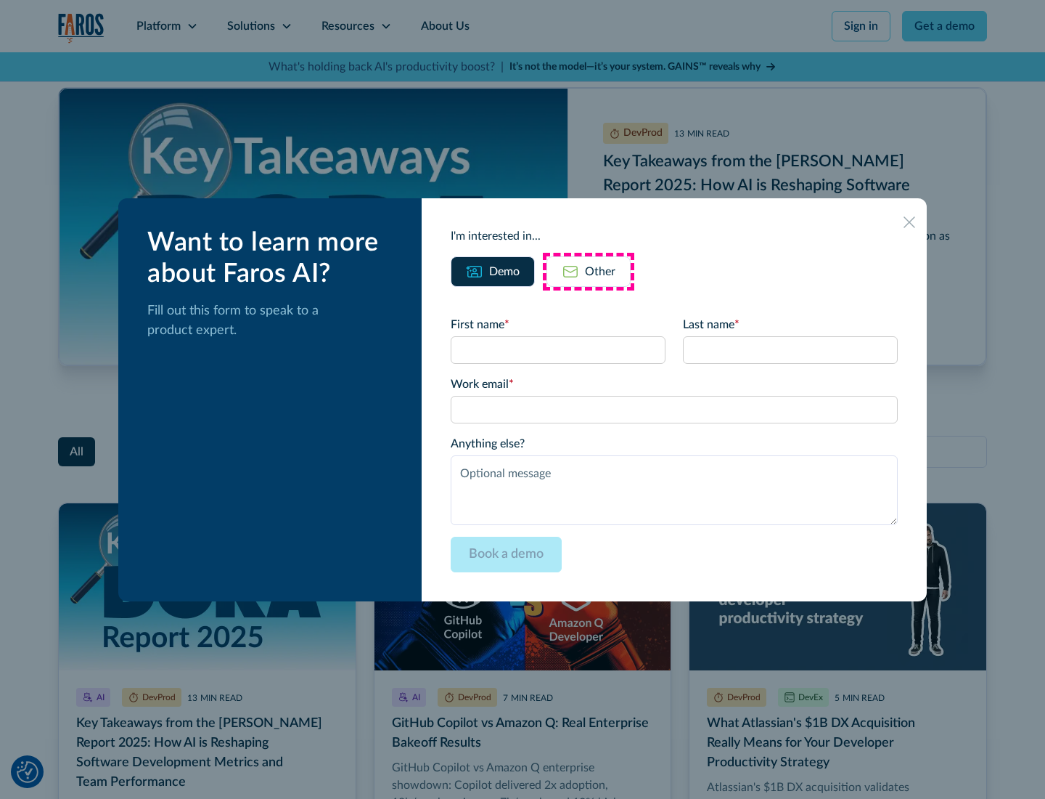
click at [589, 271] on div "Other" at bounding box center [600, 271] width 30 height 17
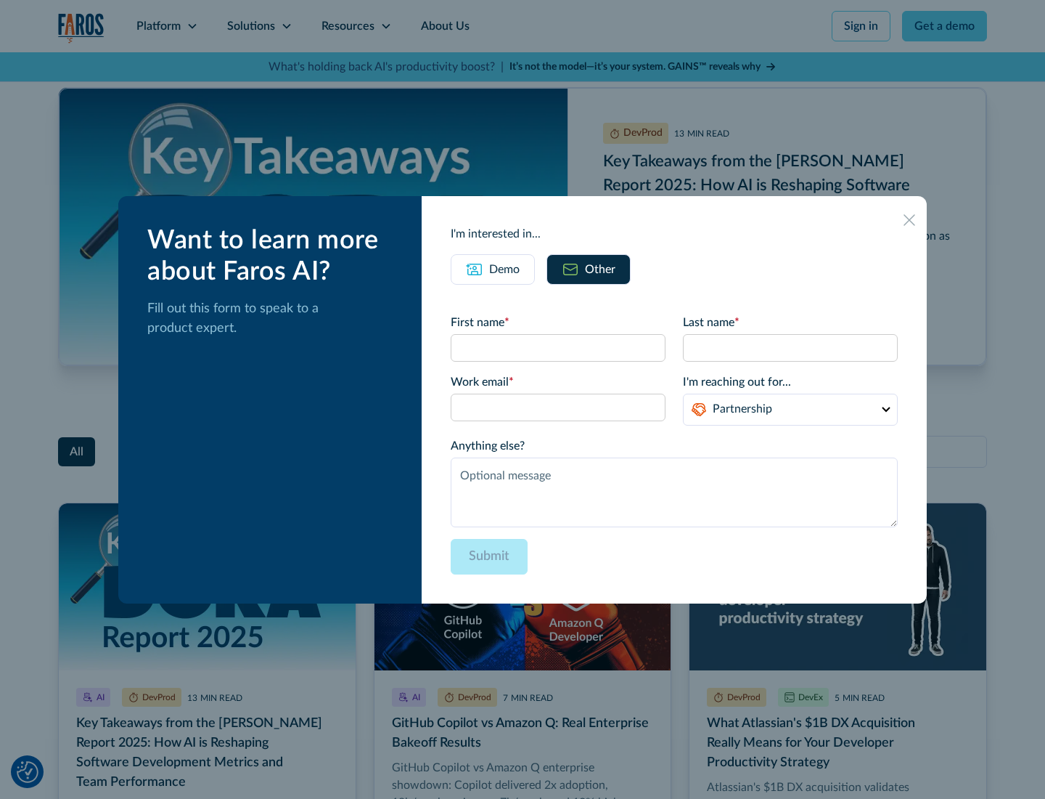
click at [910, 219] on icon at bounding box center [910, 220] width 12 height 12
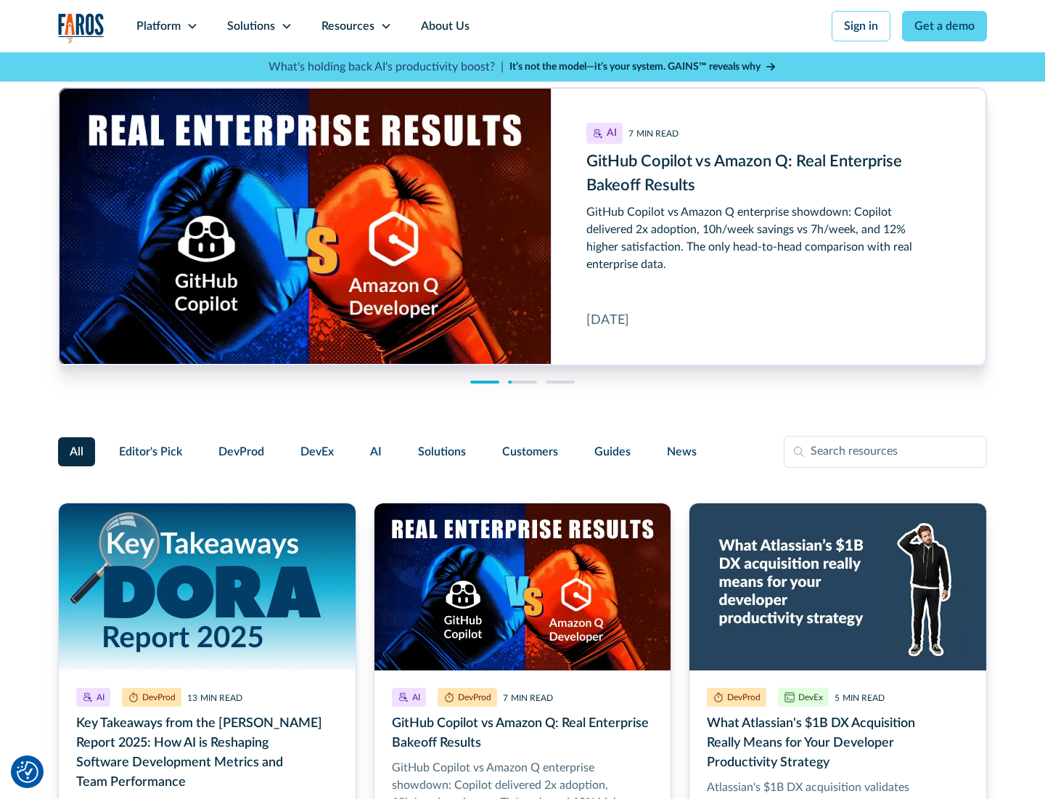
click at [444, 26] on link "About Us" at bounding box center [446, 26] width 78 height 52
